Goal: Task Accomplishment & Management: Manage account settings

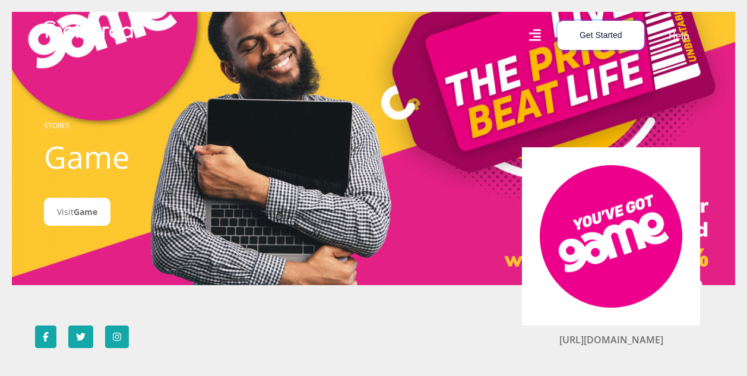
click at [604, 30] on button "Get Started" at bounding box center [601, 35] width 87 height 29
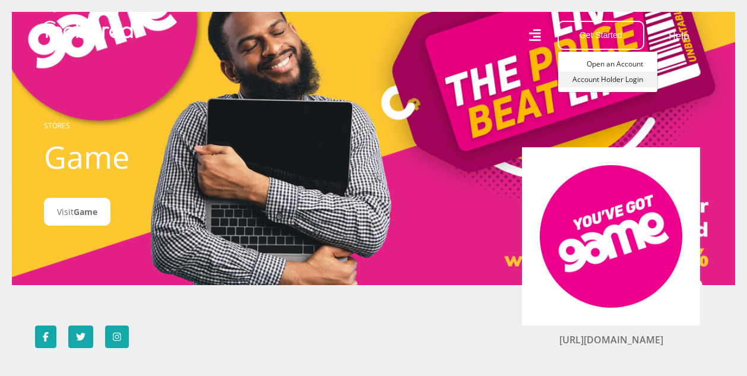
click at [603, 81] on link "Account Holder Login" at bounding box center [607, 79] width 99 height 15
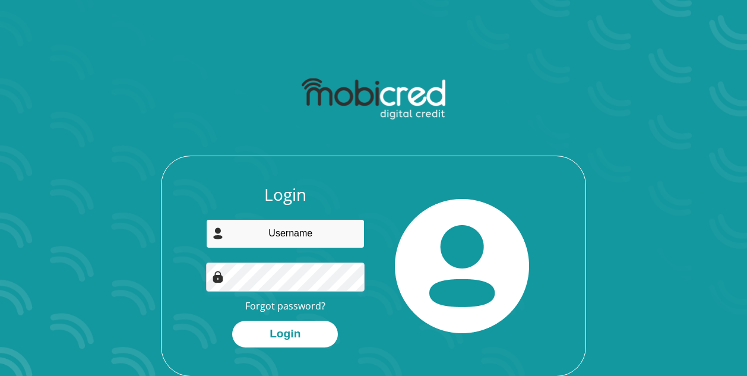
click at [336, 229] on input "email" at bounding box center [285, 233] width 159 height 29
click at [407, 327] on img at bounding box center [462, 266] width 134 height 134
